Goal: Information Seeking & Learning: Learn about a topic

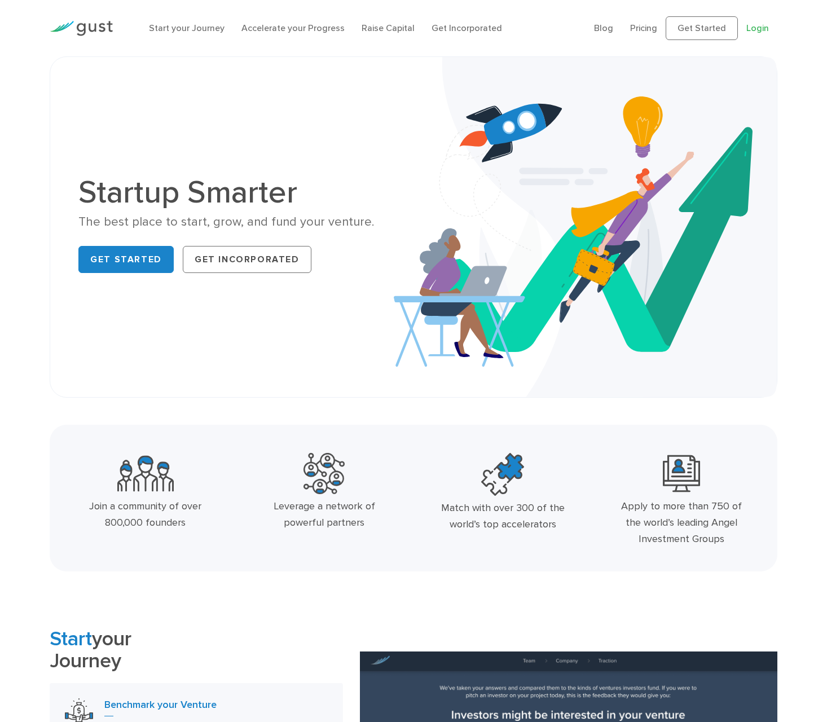
click at [759, 30] on link "Login" at bounding box center [757, 28] width 23 height 11
click at [383, 25] on link "Raise Capital" at bounding box center [387, 28] width 53 height 11
